Goal: Information Seeking & Learning: Learn about a topic

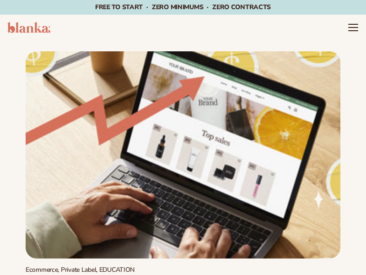
scroll to position [686, 0]
